Goal: Information Seeking & Learning: Understand process/instructions

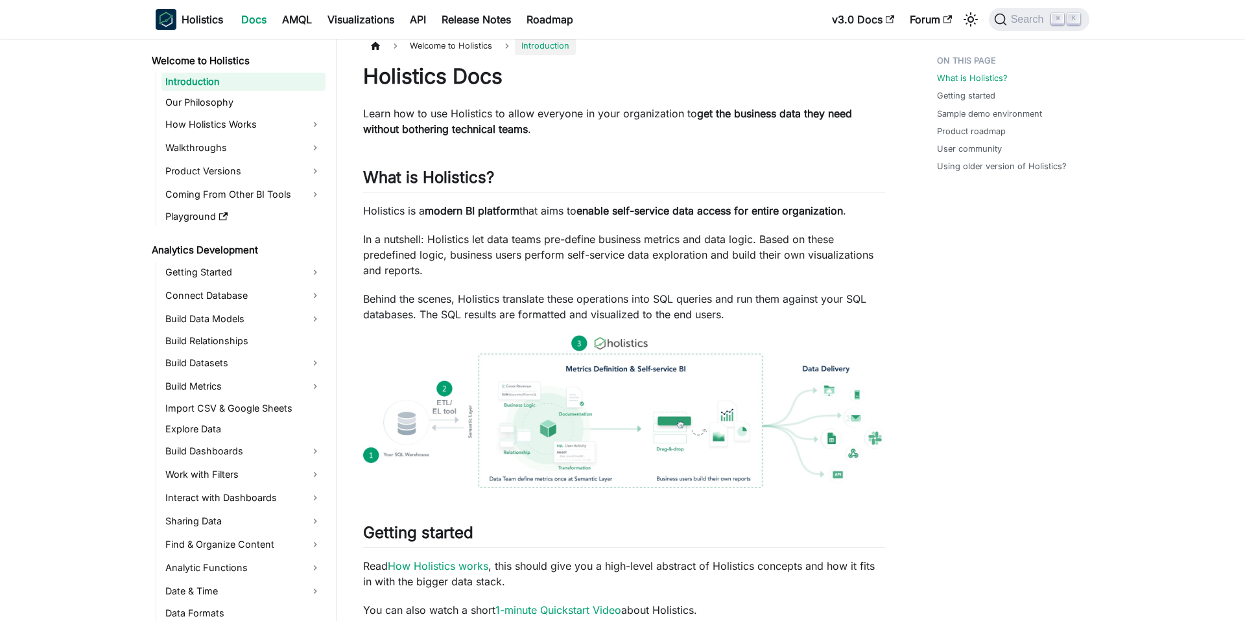
scroll to position [14, 0]
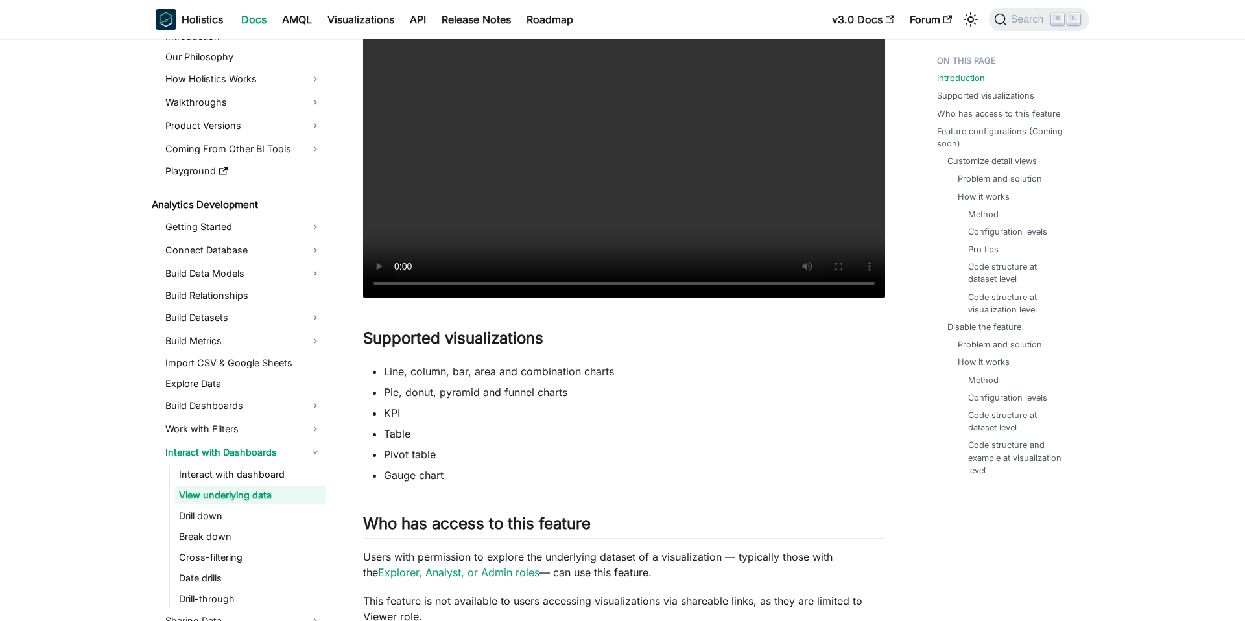
scroll to position [464, 0]
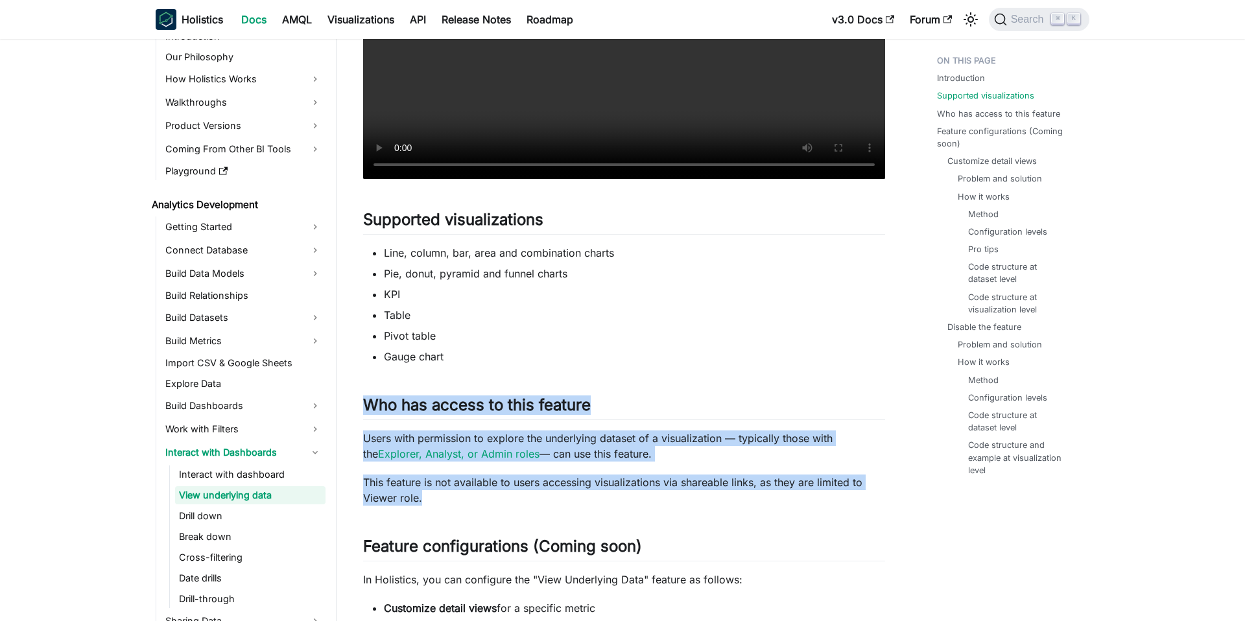
drag, startPoint x: 366, startPoint y: 402, endPoint x: 454, endPoint y: 494, distance: 127.1
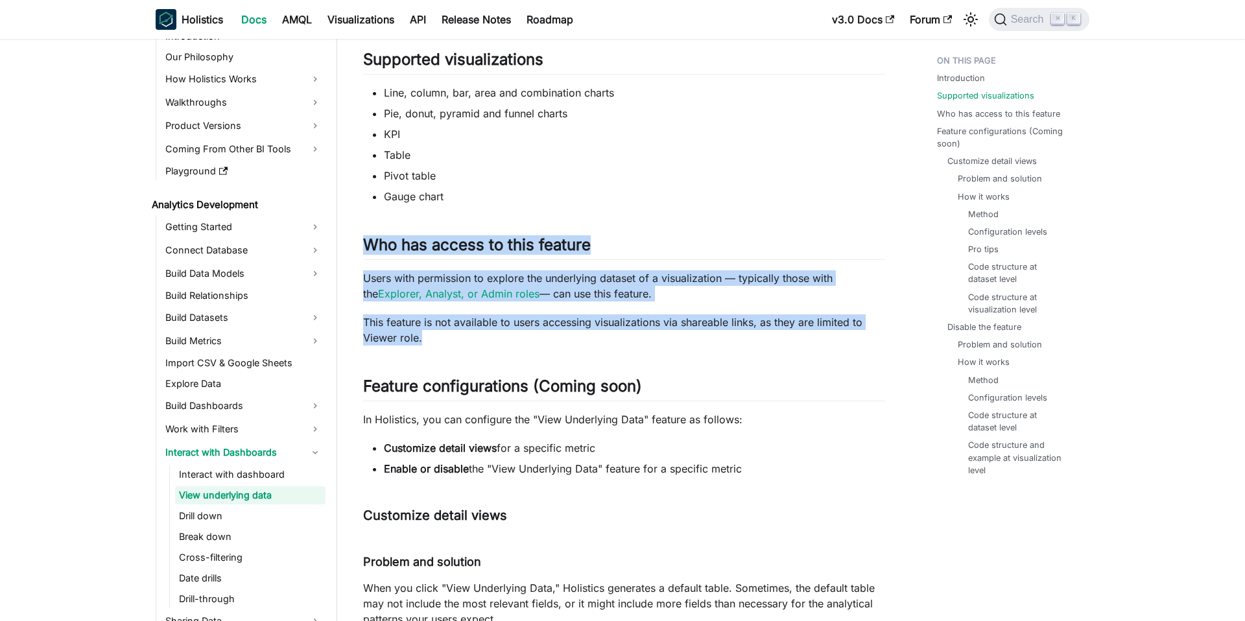
scroll to position [656, 0]
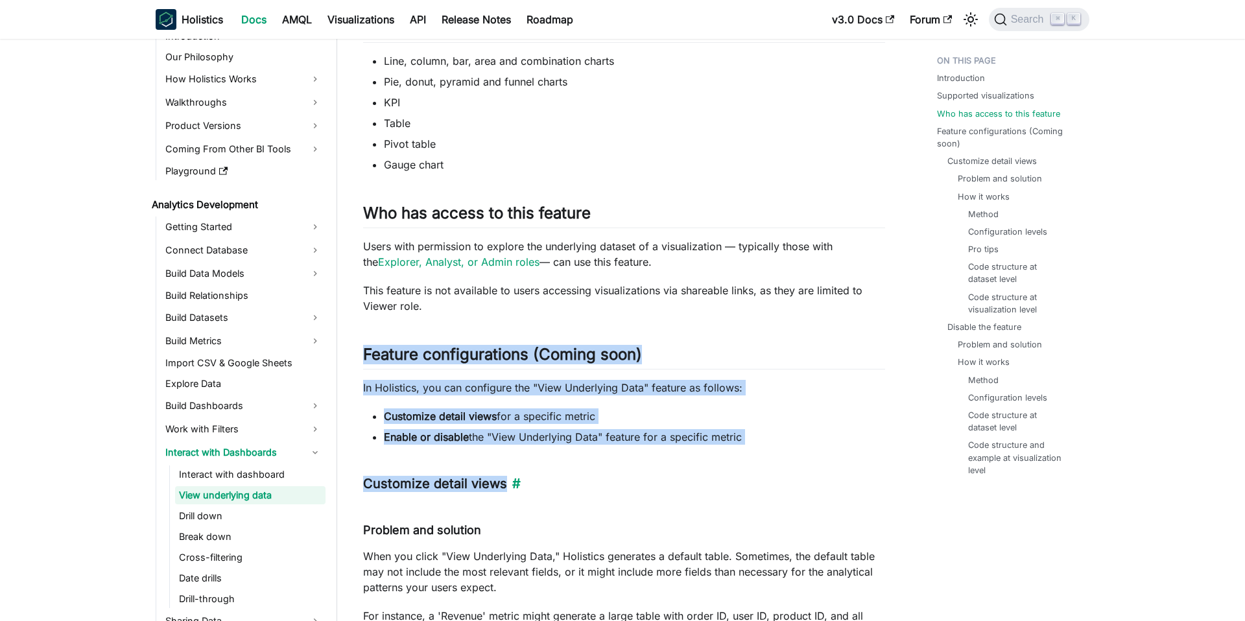
drag, startPoint x: 360, startPoint y: 356, endPoint x: 566, endPoint y: 483, distance: 241.4
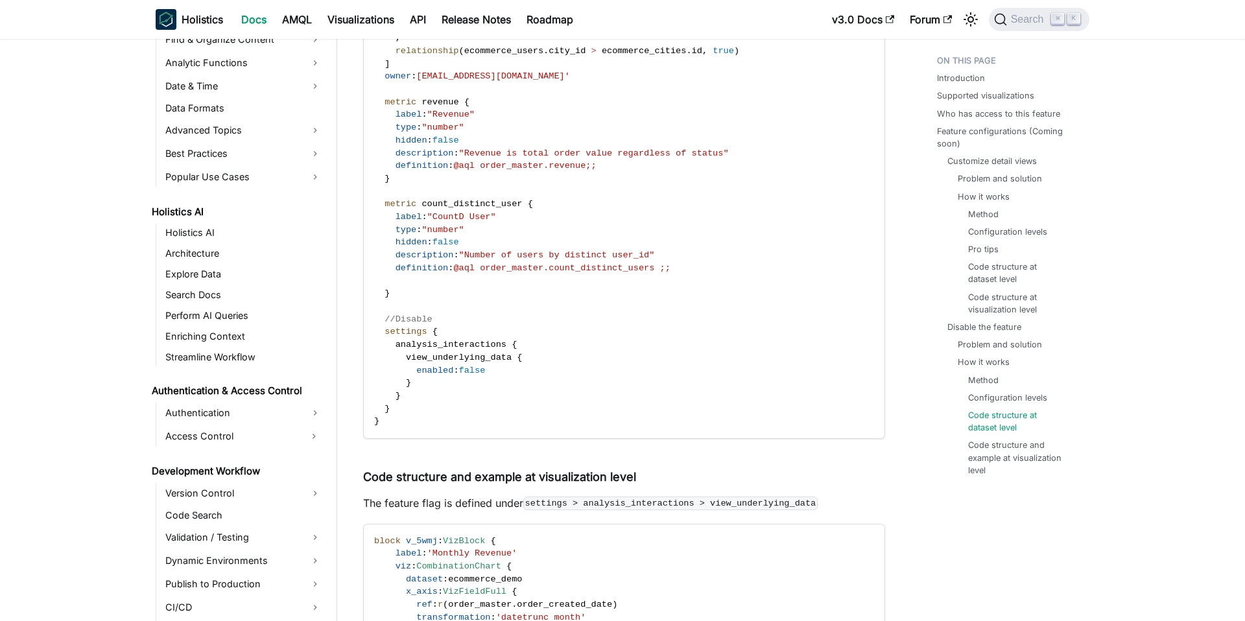
scroll to position [651, 0]
